Goal: Task Accomplishment & Management: Complete application form

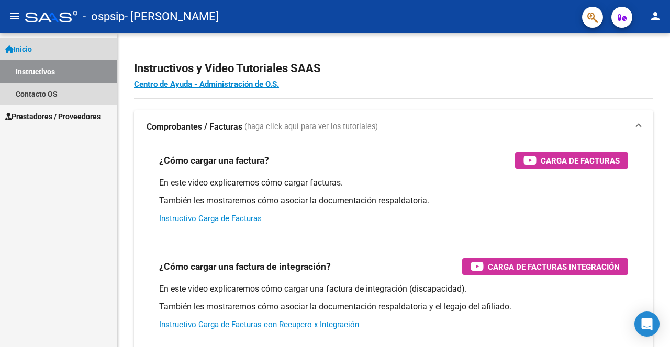
click at [49, 47] on link "Inicio" at bounding box center [58, 49] width 117 height 22
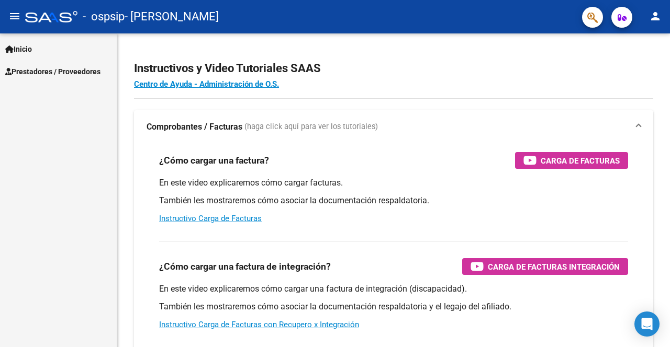
click at [52, 71] on span "Prestadores / Proveedores" at bounding box center [52, 72] width 95 height 12
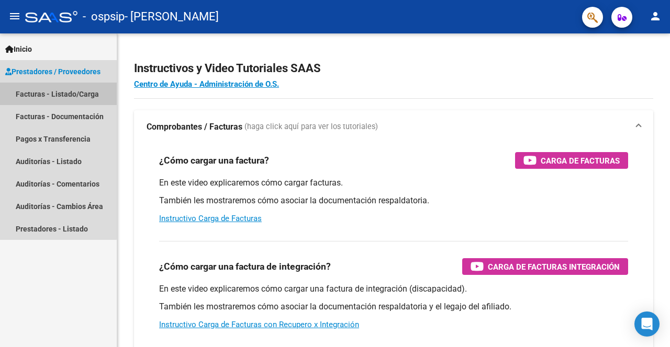
click at [52, 88] on link "Facturas - Listado/Carga" at bounding box center [58, 94] width 117 height 22
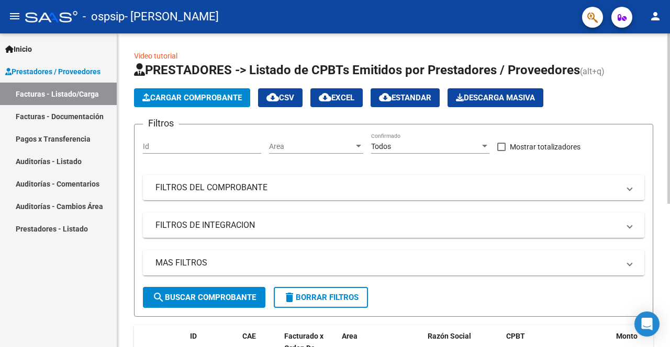
click at [188, 98] on span "Cargar Comprobante" at bounding box center [191, 97] width 99 height 9
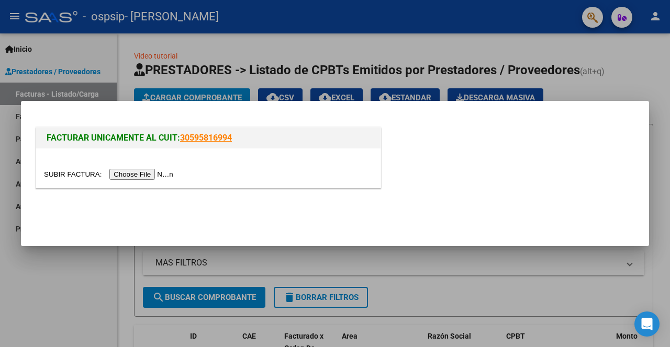
click at [150, 173] on input "file" at bounding box center [110, 174] width 132 height 11
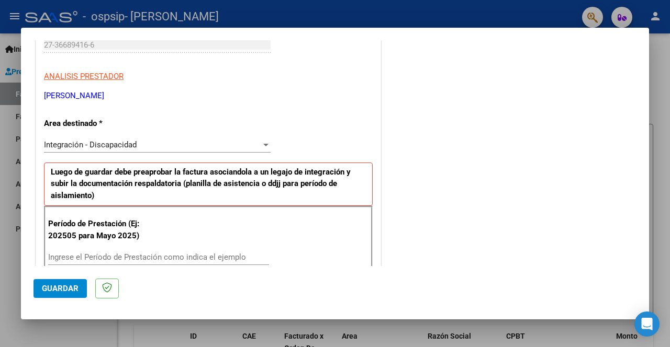
scroll to position [276, 0]
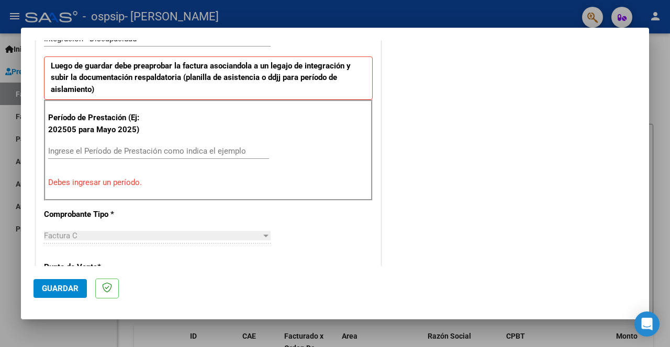
click at [142, 151] on input "Ingrese el Período de Prestación como indica el ejemplo" at bounding box center [158, 150] width 221 height 9
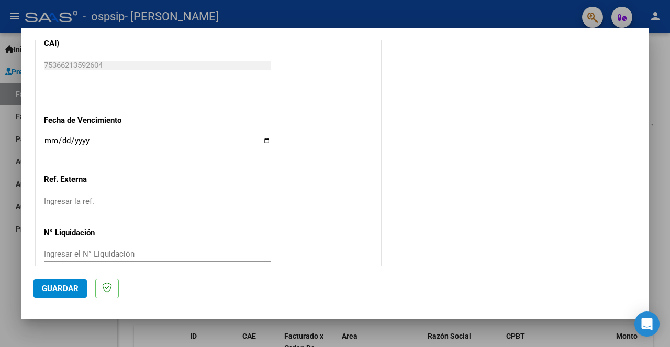
scroll to position [705, 0]
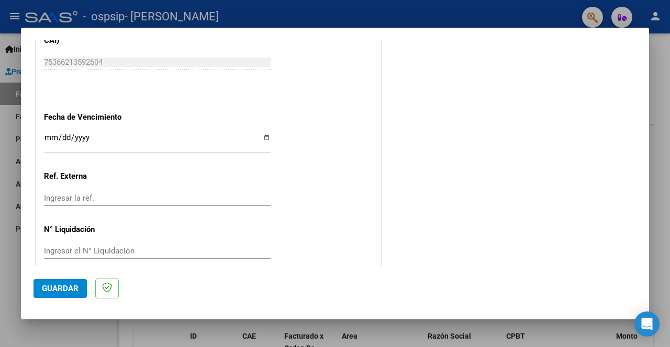
type input "202508"
click at [264, 133] on input "Ingresar la fecha" at bounding box center [157, 141] width 227 height 17
type input "[DATE]"
click at [69, 293] on button "Guardar" at bounding box center [59, 288] width 53 height 19
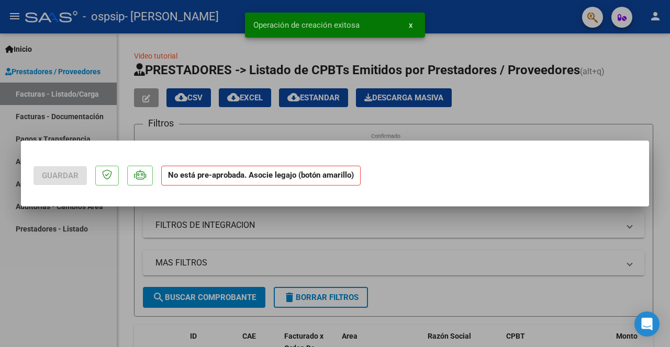
scroll to position [0, 0]
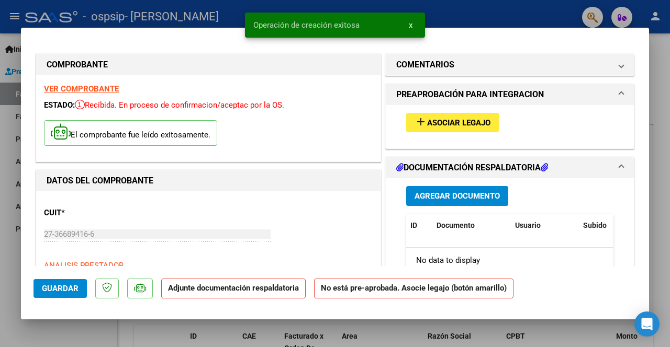
click at [439, 121] on span "Asociar Legajo" at bounding box center [458, 122] width 63 height 9
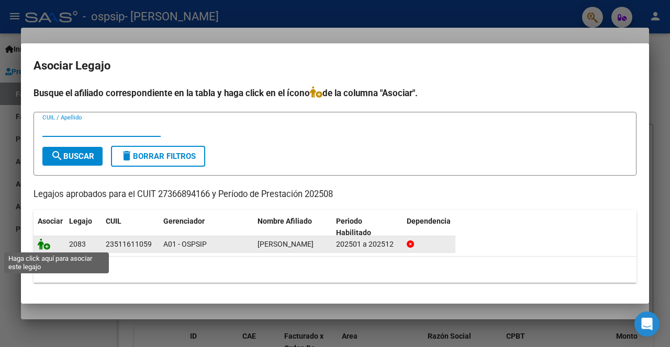
click at [43, 245] on icon at bounding box center [44, 245] width 13 height 12
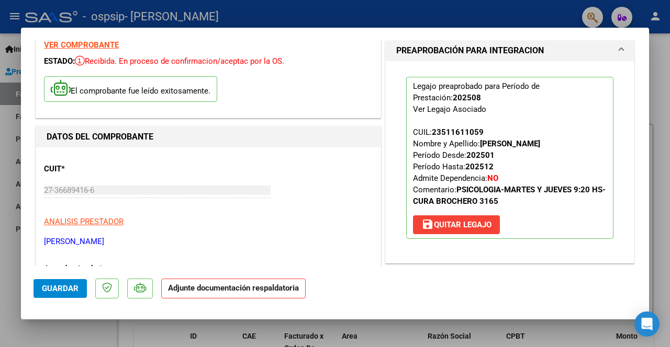
scroll to position [17, 0]
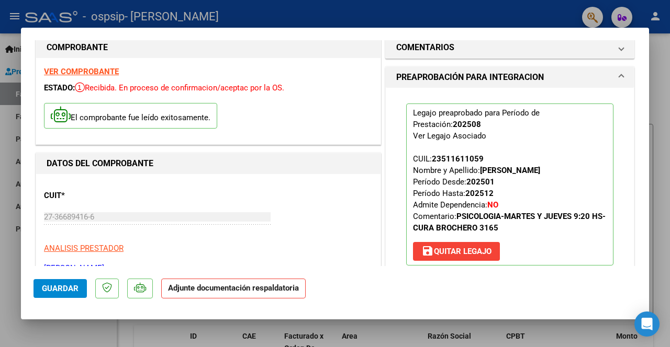
click at [223, 291] on strong "Adjunte documentación respaldatoria" at bounding box center [233, 288] width 131 height 9
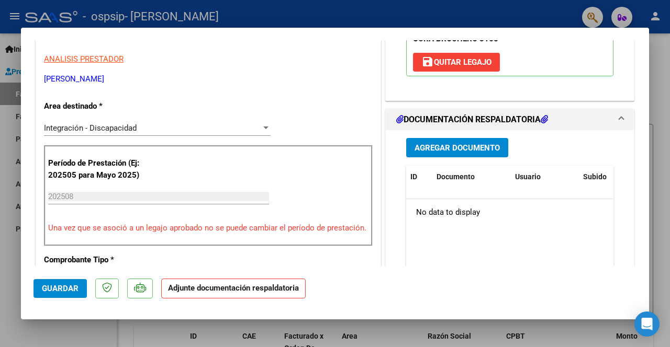
scroll to position [207, 0]
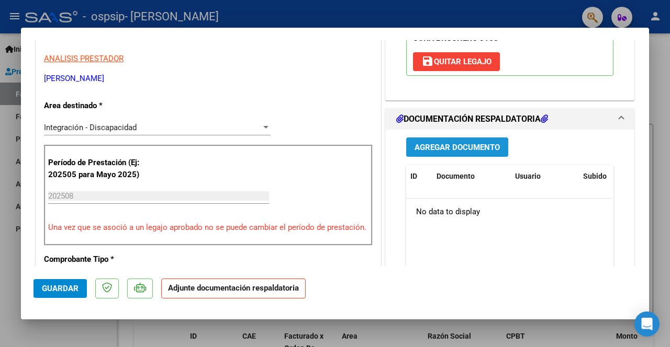
click at [460, 141] on button "Agregar Documento" at bounding box center [457, 147] width 102 height 19
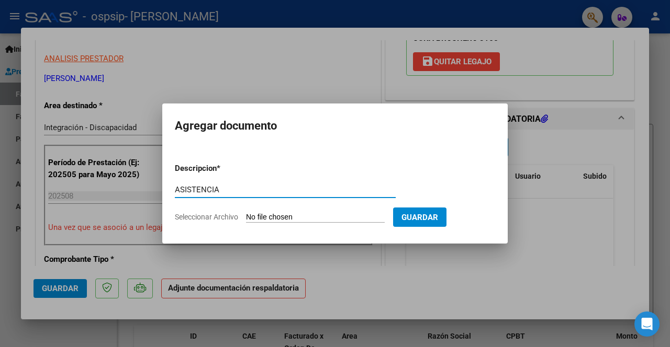
type input "ASISTENCIA"
click at [267, 217] on input "Seleccionar Archivo" at bounding box center [315, 218] width 139 height 10
type input "C:\fakepath\[PERSON_NAME] asist [DATE].pdf"
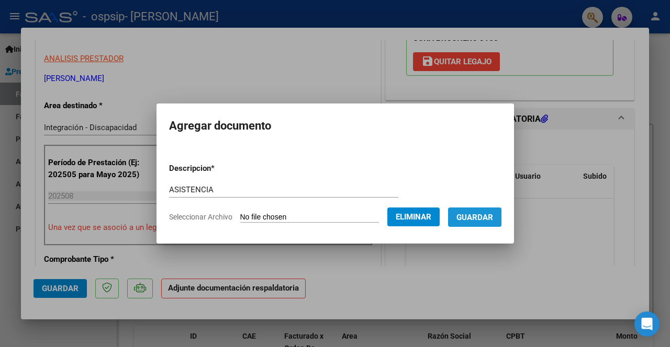
click at [472, 217] on span "Guardar" at bounding box center [474, 217] width 37 height 9
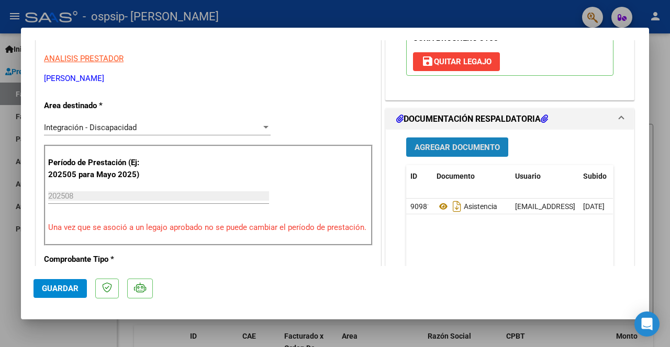
click at [443, 145] on span "Agregar Documento" at bounding box center [456, 147] width 85 height 9
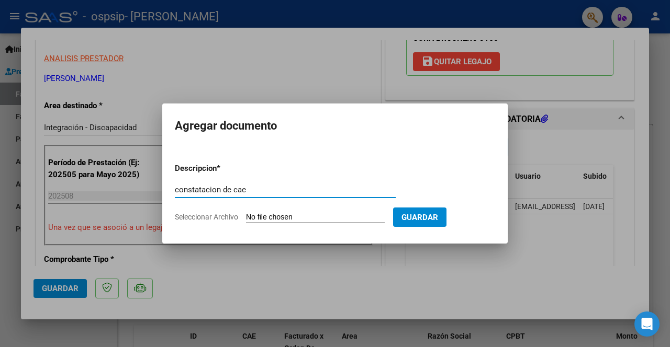
type input "constatacion de cae"
click at [227, 219] on span "Seleccionar Archivo" at bounding box center [206, 217] width 63 height 8
click at [246, 219] on input "Seleccionar Archivo" at bounding box center [315, 218] width 139 height 10
type input "C:\fakepath\[PERSON_NAME] de Comprobantes | AFIP.pdf"
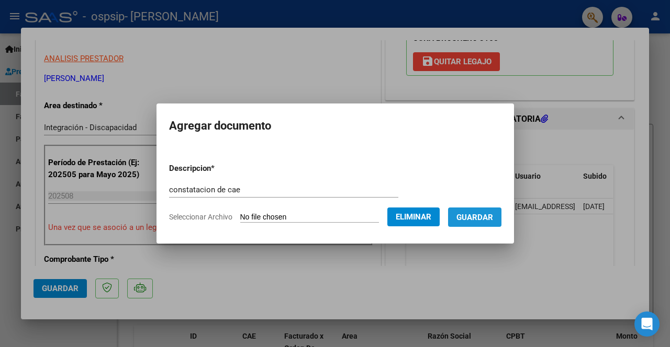
click at [477, 221] on span "Guardar" at bounding box center [474, 217] width 37 height 9
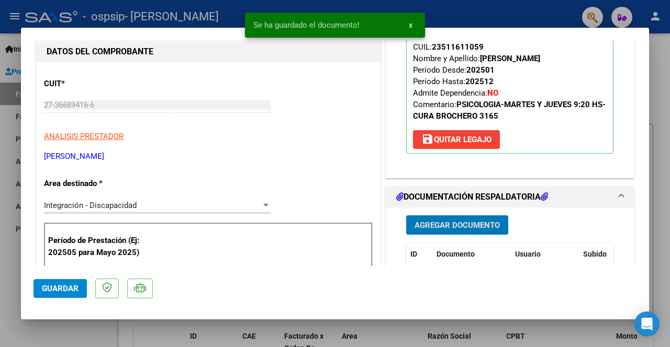
scroll to position [166, 0]
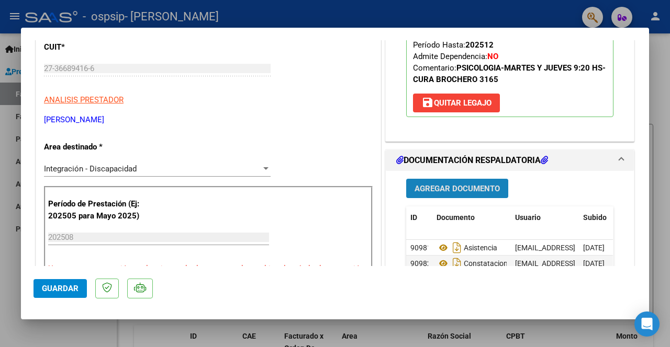
click at [450, 184] on span "Agregar Documento" at bounding box center [456, 188] width 85 height 9
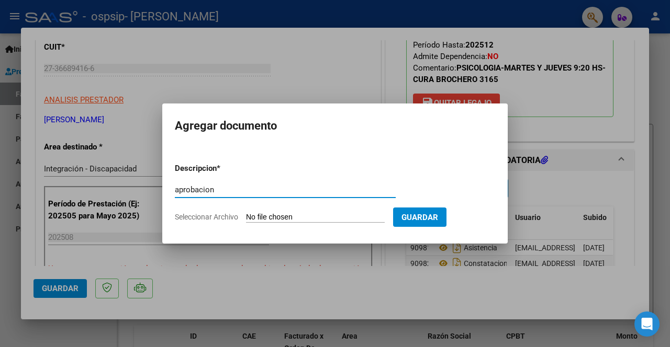
type input "aprobacion"
click at [273, 214] on input "Seleccionar Archivo" at bounding box center [315, 218] width 139 height 10
type input "C:\fakepath\[PERSON_NAME] PSICOLOGIA AUTORIZACION 2025 SEGUN RESOLUCION 360 22_…"
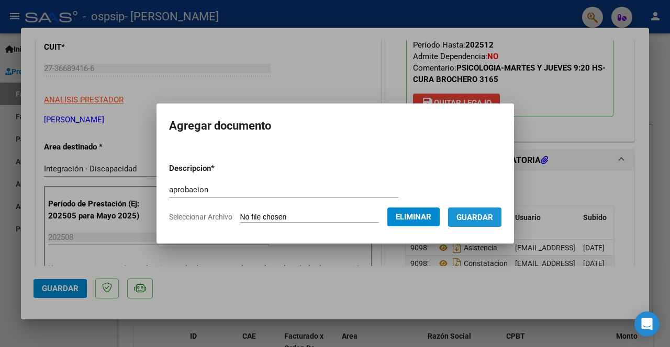
click at [488, 217] on span "Guardar" at bounding box center [474, 217] width 37 height 9
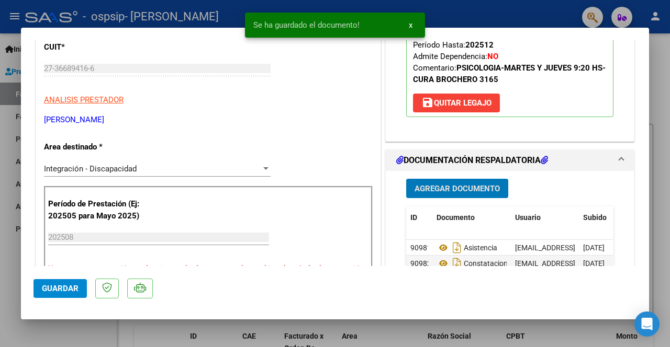
click at [58, 287] on span "Guardar" at bounding box center [60, 288] width 37 height 9
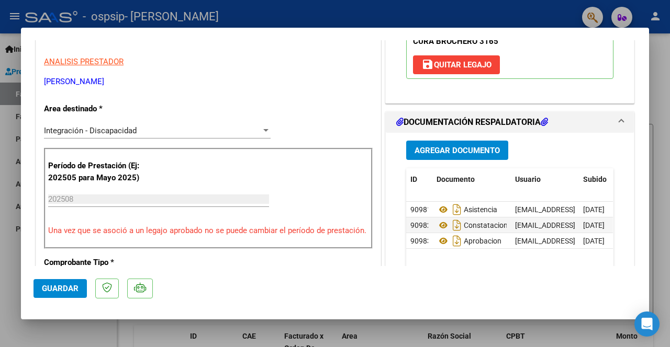
scroll to position [178, 0]
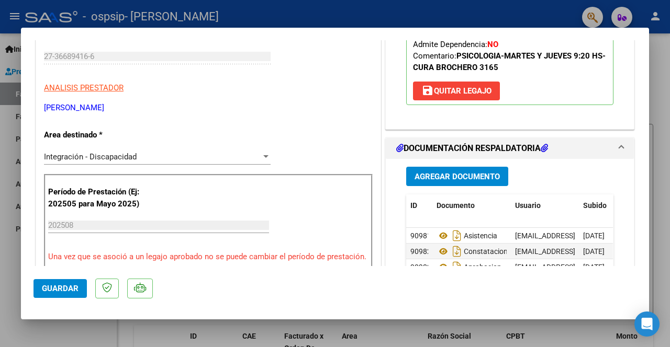
click at [64, 289] on span "Guardar" at bounding box center [60, 288] width 37 height 9
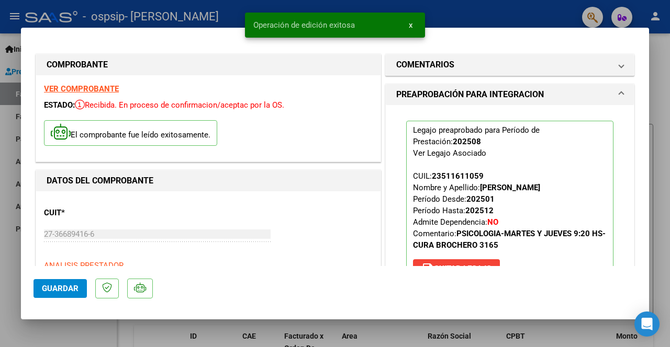
scroll to position [0, 0]
click at [412, 28] on span "x" at bounding box center [411, 24] width 4 height 9
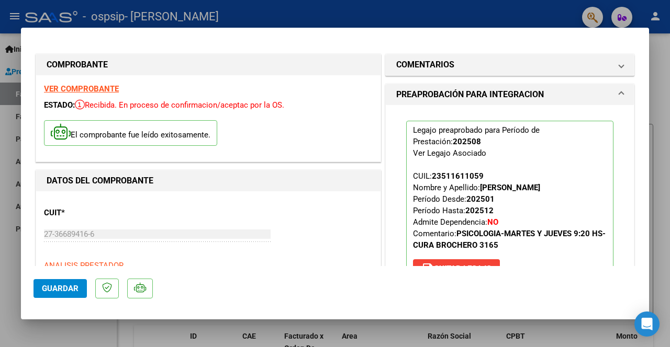
click at [5, 176] on div at bounding box center [335, 173] width 670 height 347
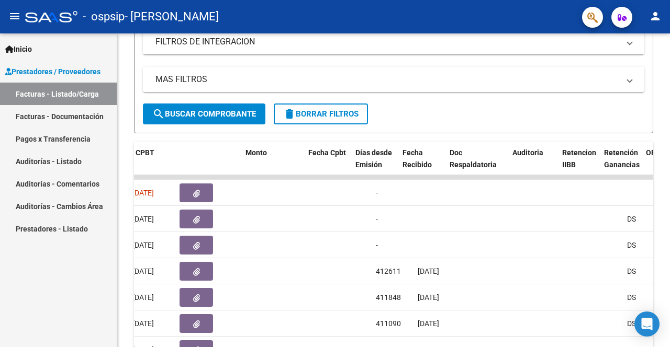
scroll to position [0, 370]
